Goal: Task Accomplishment & Management: Use online tool/utility

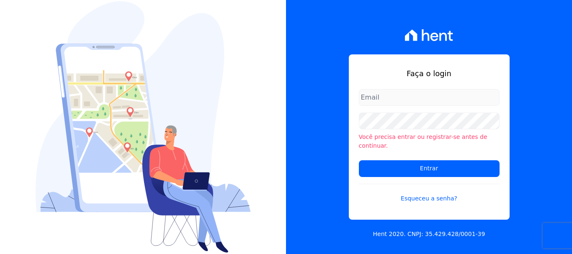
click at [359, 160] on input "Entrar" at bounding box center [429, 168] width 141 height 17
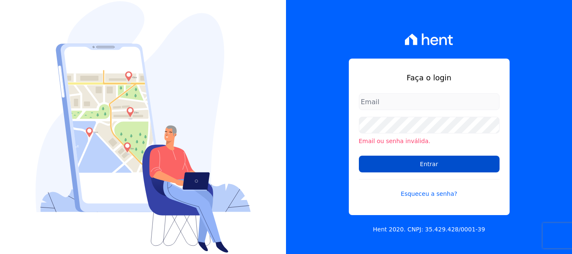
type input "[EMAIL_ADDRESS][DOMAIN_NAME]"
click at [428, 167] on input "Entrar" at bounding box center [429, 164] width 141 height 17
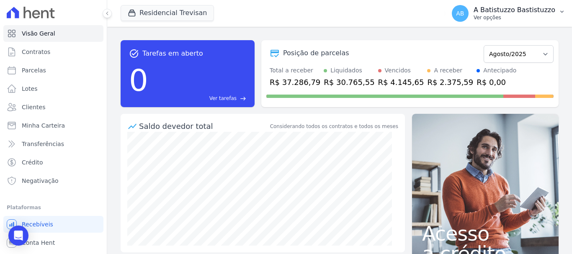
click at [464, 13] on span "AB" at bounding box center [460, 13] width 8 height 6
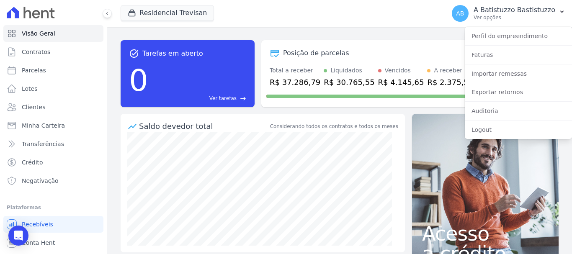
click at [352, 19] on div "Residencial Trevisan Santuzzo Residencial Paineiras Residencial Trevisan Aplicar" at bounding box center [281, 14] width 321 height 28
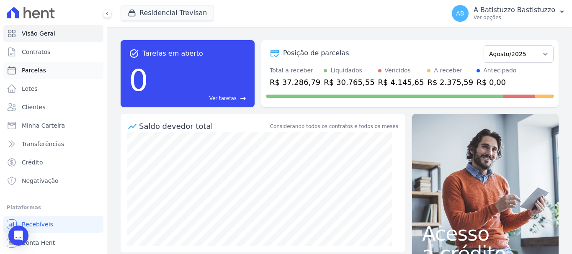
click at [37, 69] on span "Parcelas" at bounding box center [34, 70] width 24 height 8
select select
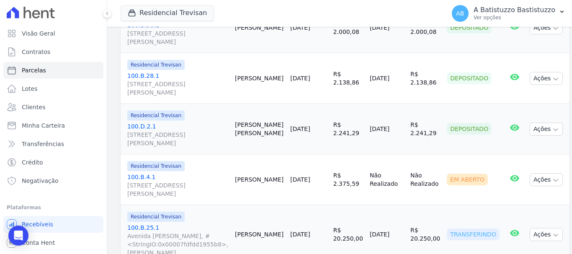
scroll to position [436, 0]
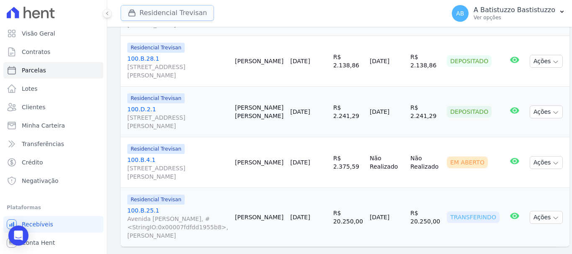
click at [150, 10] on button "Residencial Trevisan" at bounding box center [167, 13] width 93 height 16
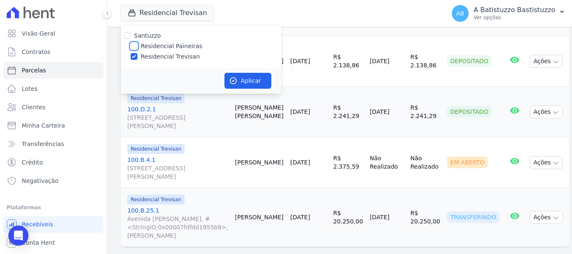
click at [132, 45] on input "Residencial Paineiras" at bounding box center [134, 46] width 7 height 7
checkbox input "true"
click at [132, 57] on input "Residencial Trevisan" at bounding box center [134, 56] width 7 height 7
checkbox input "false"
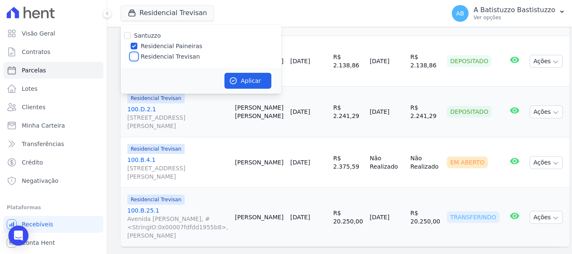
checkbox input "false"
click at [250, 81] on button "Aplicar" at bounding box center [248, 81] width 47 height 16
select select
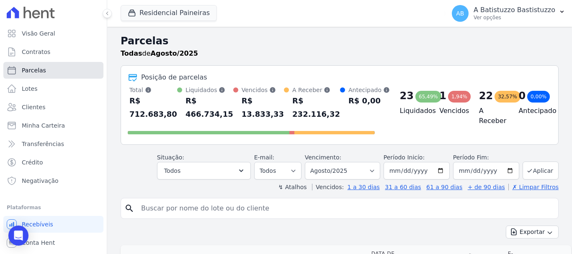
click at [32, 68] on span "Parcelas" at bounding box center [34, 70] width 24 height 8
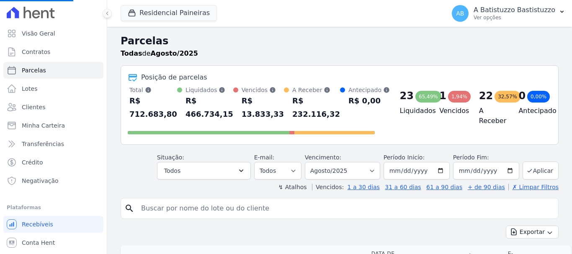
select select
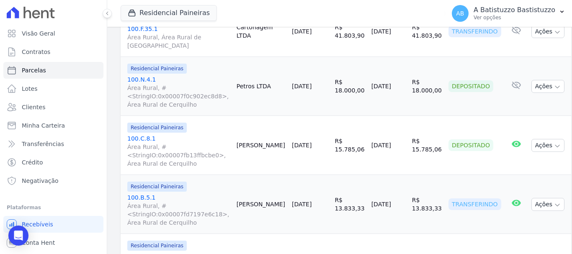
scroll to position [796, 0]
